Goal: Information Seeking & Learning: Understand process/instructions

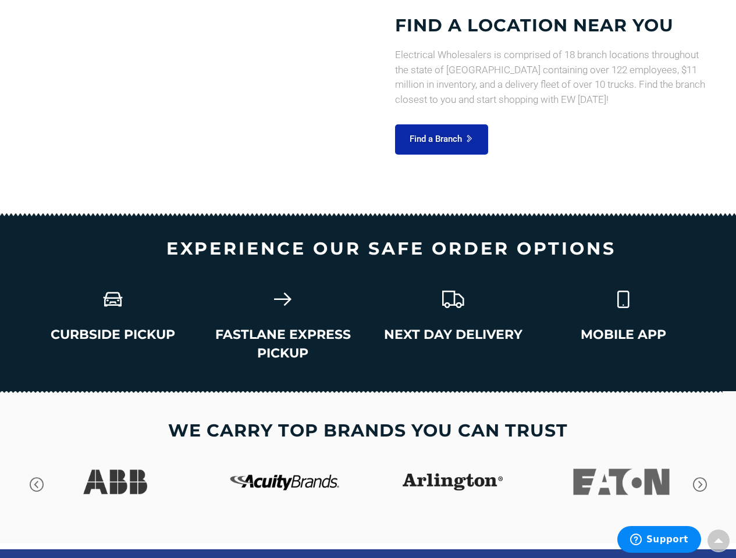
scroll to position [1780, 0]
